Goal: Information Seeking & Learning: Learn about a topic

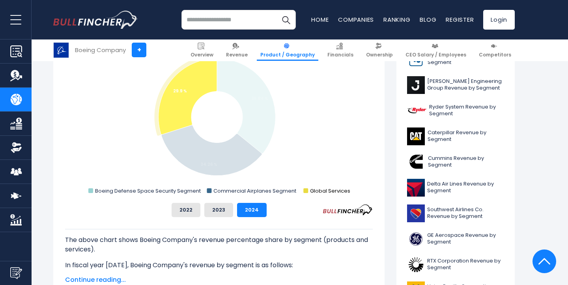
scroll to position [254, 0]
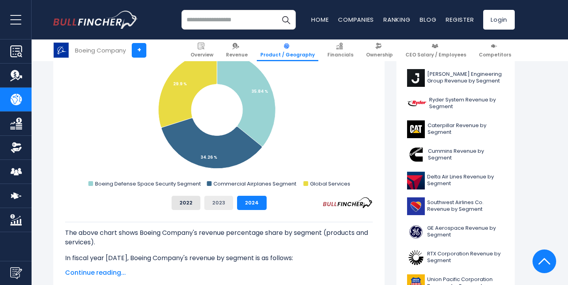
click at [210, 205] on button "2023" at bounding box center [218, 203] width 29 height 14
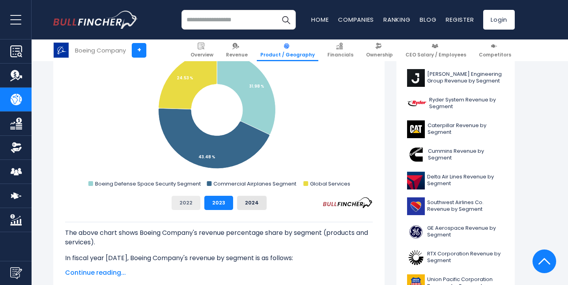
click at [190, 203] on button "2022" at bounding box center [186, 203] width 29 height 14
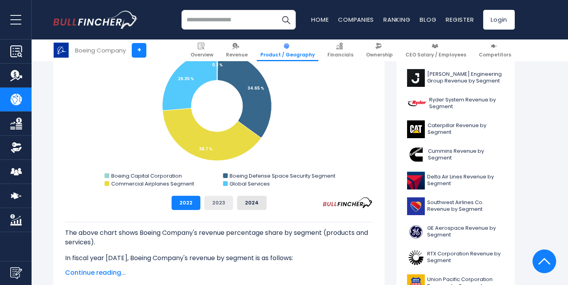
click at [230, 202] on button "2023" at bounding box center [218, 203] width 29 height 14
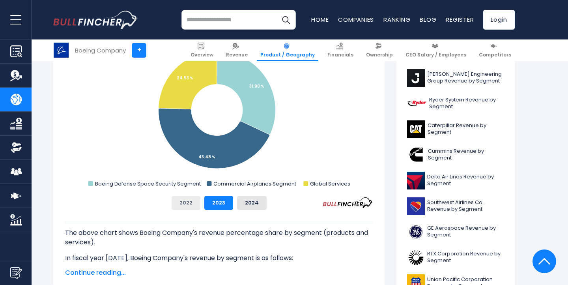
click at [187, 198] on button "2022" at bounding box center [186, 203] width 29 height 14
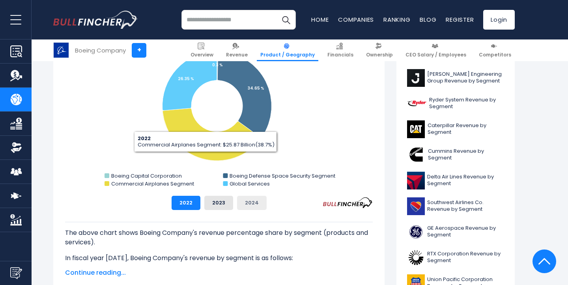
click at [245, 205] on button "2024" at bounding box center [252, 203] width 30 height 14
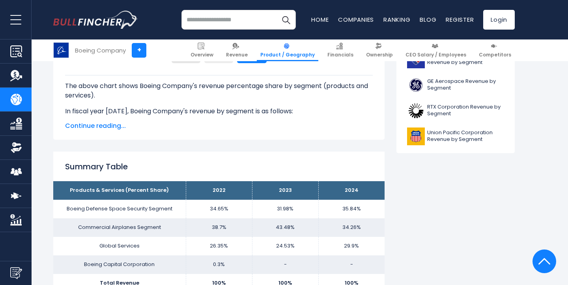
scroll to position [478, 0]
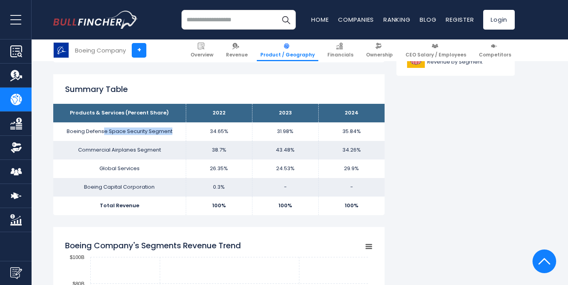
drag, startPoint x: 105, startPoint y: 132, endPoint x: 174, endPoint y: 133, distance: 69.0
click at [174, 133] on td "Boeing Defense Space Security Segment" at bounding box center [119, 131] width 133 height 19
drag, startPoint x: 174, startPoint y: 133, endPoint x: 76, endPoint y: 133, distance: 98.2
click at [76, 133] on td "Boeing Defense Space Security Segment" at bounding box center [119, 131] width 133 height 19
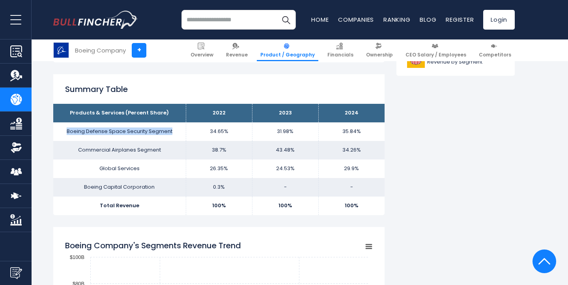
click at [76, 133] on td "Boeing Defense Space Security Segment" at bounding box center [119, 131] width 133 height 19
drag, startPoint x: 211, startPoint y: 130, endPoint x: 390, endPoint y: 124, distance: 178.8
click at [346, 137] on td "35.84%" at bounding box center [351, 131] width 66 height 19
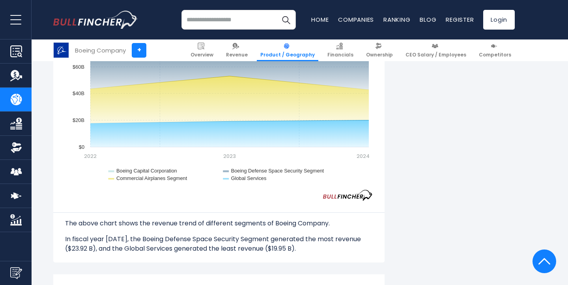
scroll to position [723, 0]
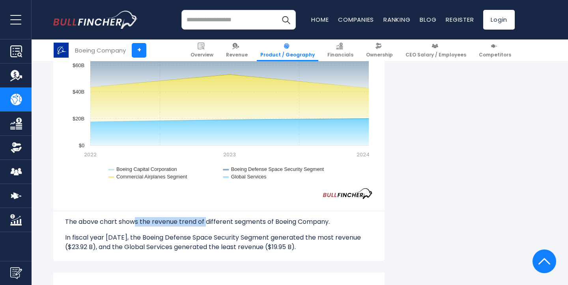
drag, startPoint x: 136, startPoint y: 207, endPoint x: 205, endPoint y: 213, distance: 69.6
click at [205, 217] on p "The above chart shows the revenue trend of different segments of Boeing Company." at bounding box center [219, 221] width 308 height 9
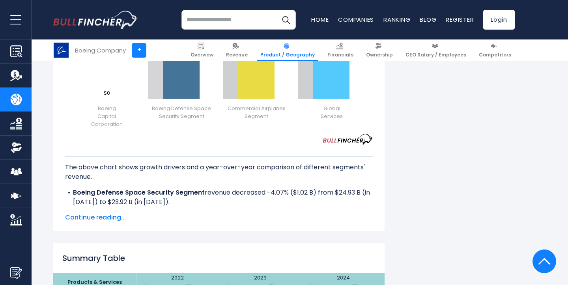
scroll to position [1068, 0]
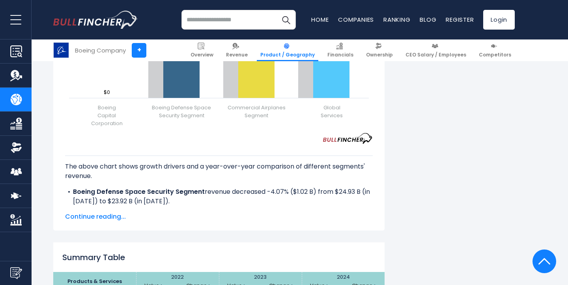
click at [120, 212] on span "Continue reading..." at bounding box center [219, 216] width 308 height 9
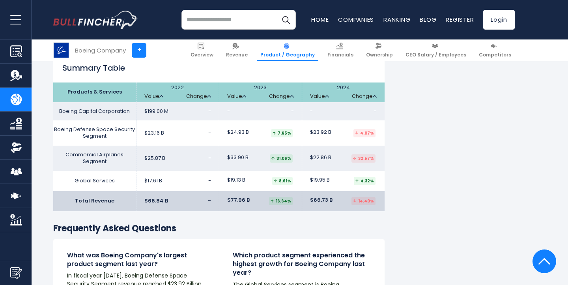
scroll to position [1296, 0]
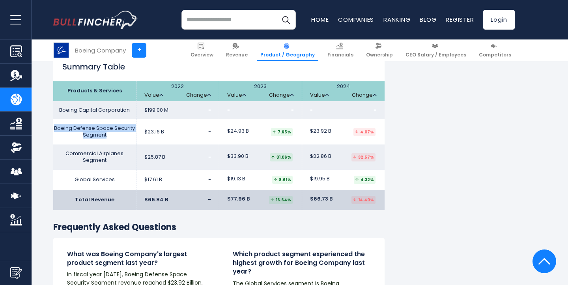
drag, startPoint x: 54, startPoint y: 107, endPoint x: 125, endPoint y: 119, distance: 71.6
click at [125, 119] on td "Boeing Defense Space Security Segment" at bounding box center [94, 131] width 83 height 25
copy td "Boeing Defense Space Security Segment"
